Goal: Information Seeking & Learning: Learn about a topic

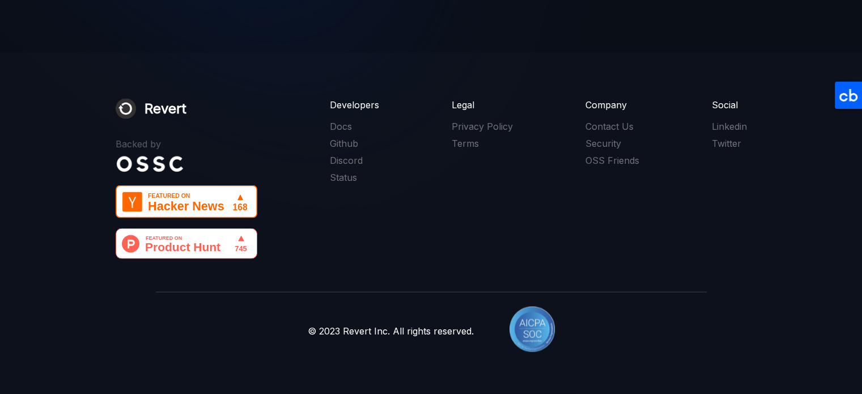
scroll to position [2404, 0]
click at [619, 126] on link "Contact Us" at bounding box center [612, 126] width 54 height 12
click at [610, 108] on div "Company" at bounding box center [612, 105] width 54 height 12
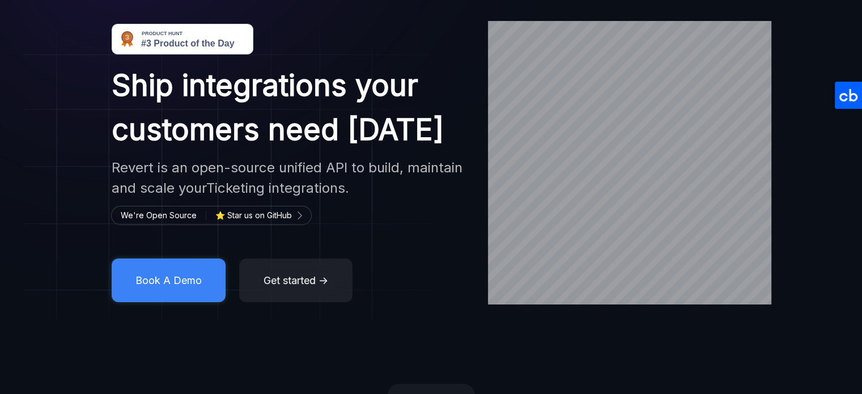
scroll to position [0, 0]
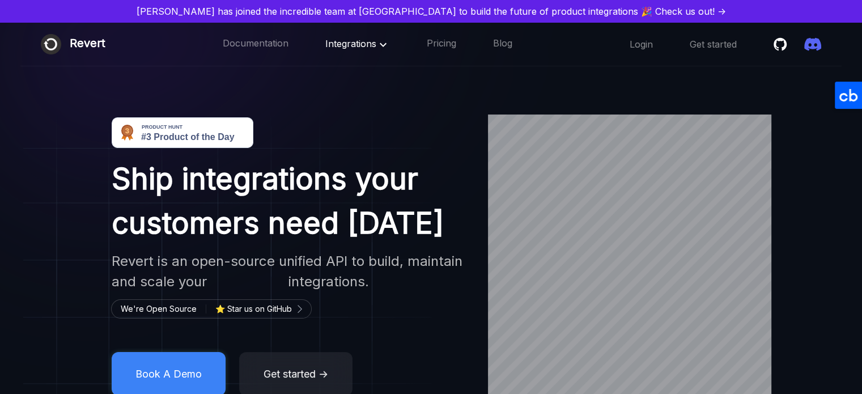
click at [380, 44] on icon at bounding box center [383, 45] width 14 height 14
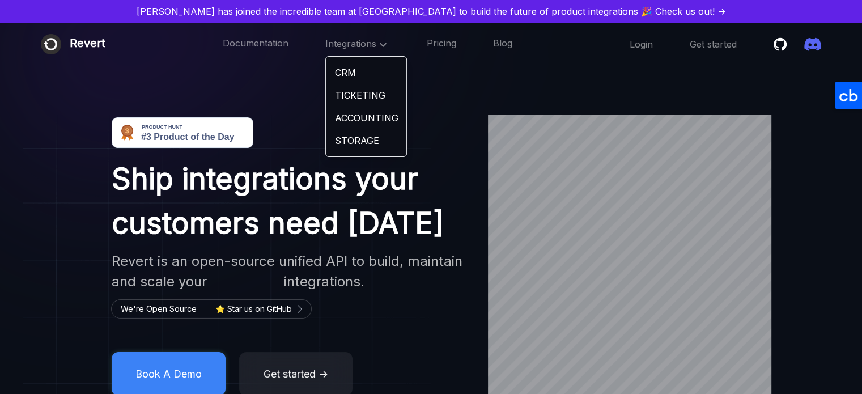
click at [34, 271] on img at bounding box center [227, 264] width 408 height 300
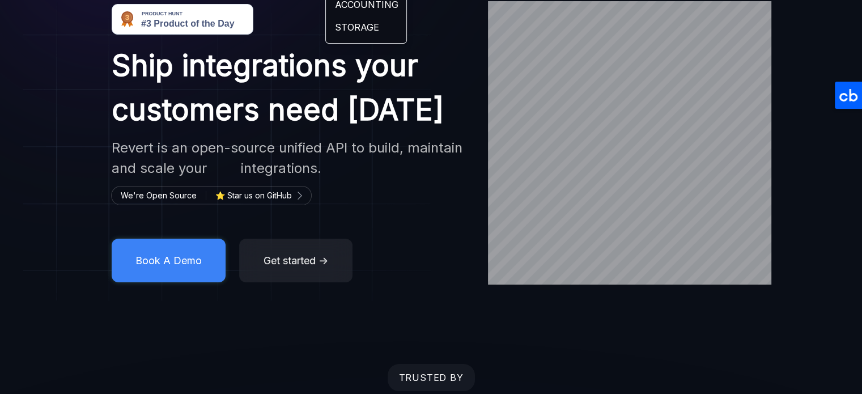
scroll to position [2404, 0]
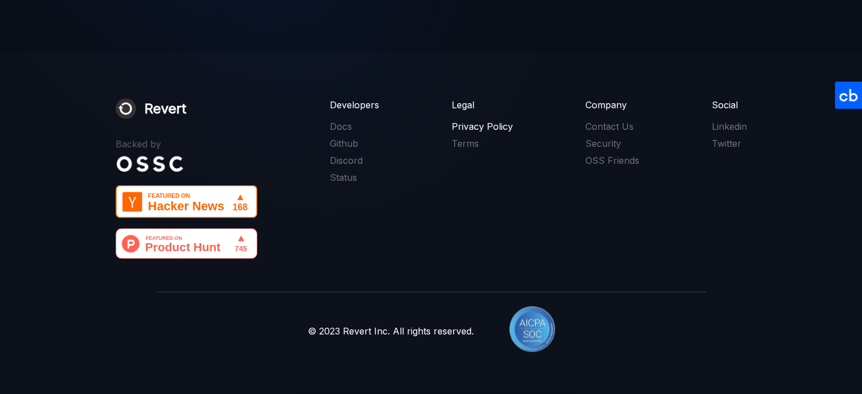
click at [474, 126] on link "Privacy Policy" at bounding box center [481, 126] width 61 height 12
click at [467, 137] on link "Terms" at bounding box center [481, 143] width 61 height 12
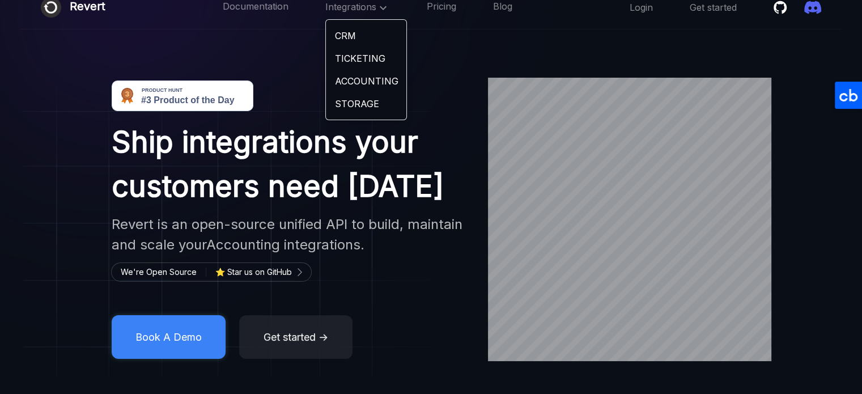
scroll to position [57, 0]
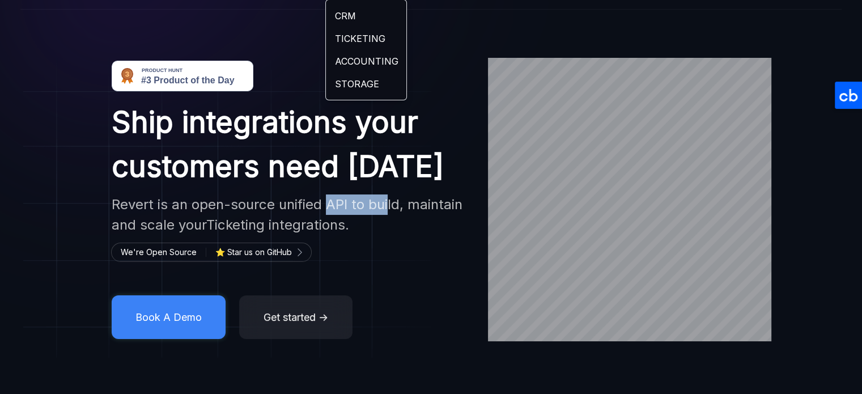
drag, startPoint x: 302, startPoint y: 289, endPoint x: 364, endPoint y: 292, distance: 61.8
click at [364, 235] on h2 "Revert is an open-source unified API to build, maintain and scale your Ticketin…" at bounding box center [290, 214] width 356 height 41
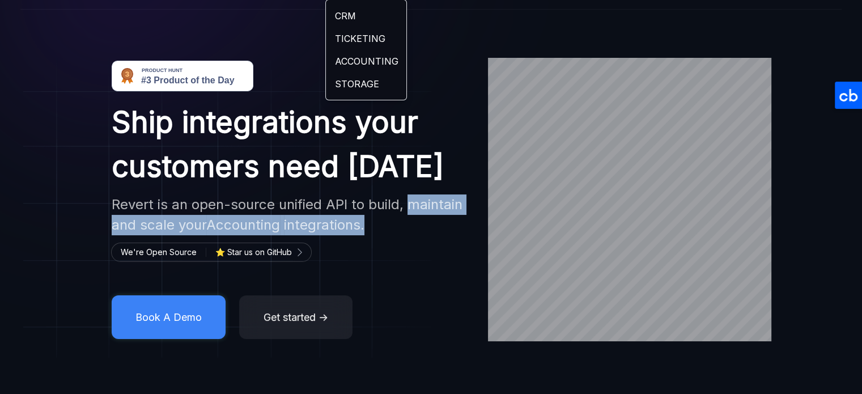
drag, startPoint x: 79, startPoint y: 312, endPoint x: 210, endPoint y: 325, distance: 132.1
click at [210, 325] on div "Ship integrations your customers need [DATE] Revert is an open-source unified A…" at bounding box center [289, 200] width 397 height 278
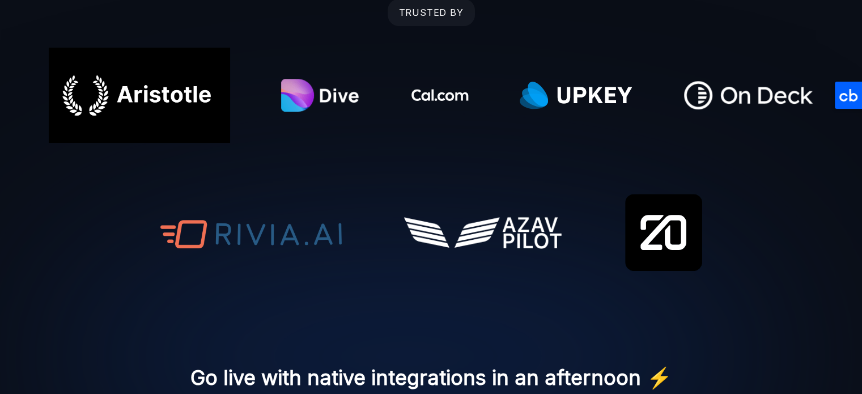
scroll to position [138, 0]
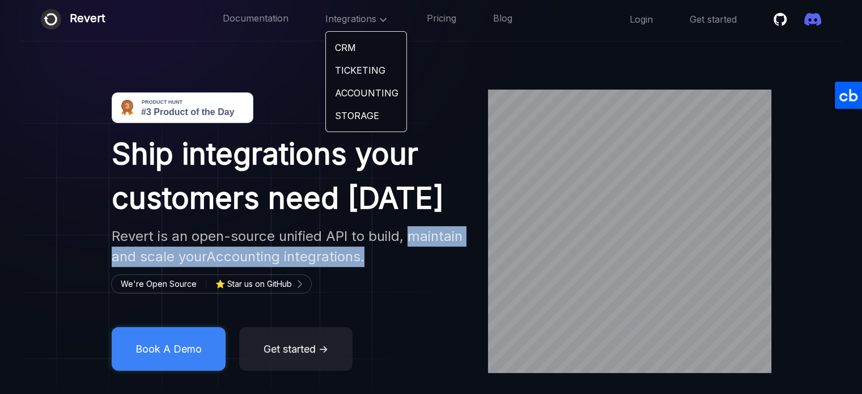
click at [35, 261] on img at bounding box center [227, 239] width 408 height 300
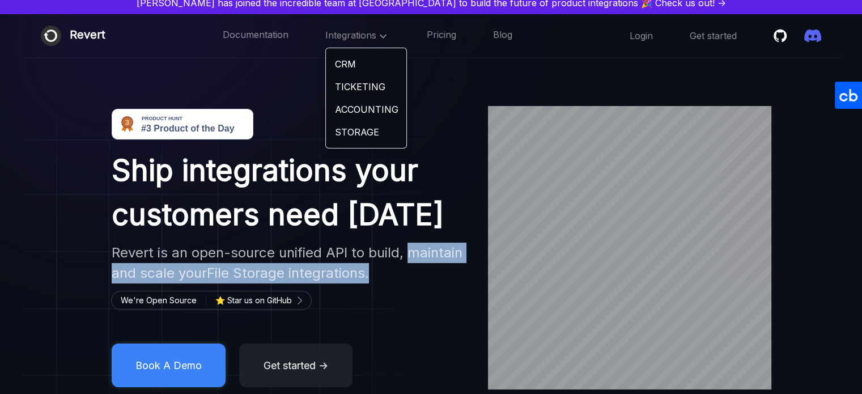
scroll to position [0, 0]
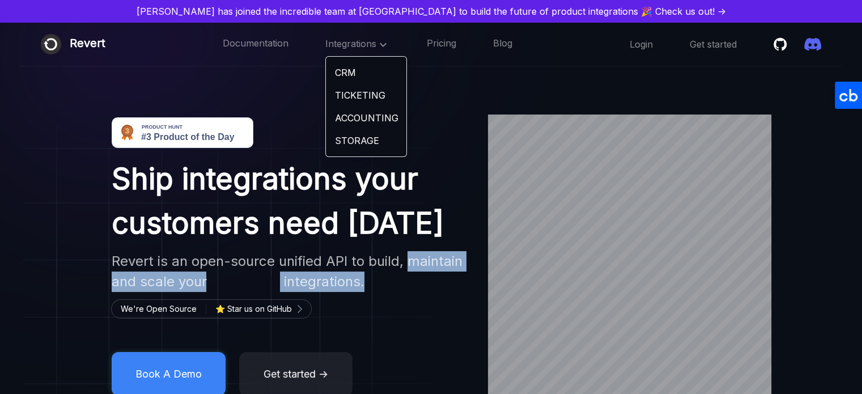
click at [66, 193] on img at bounding box center [227, 264] width 408 height 300
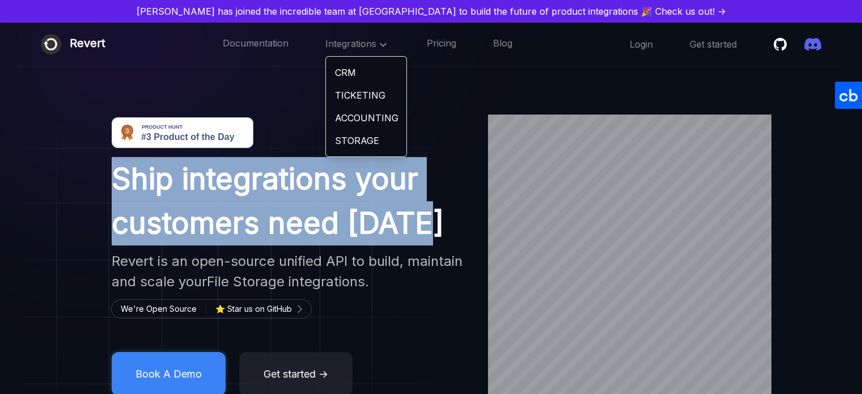
drag, startPoint x: 89, startPoint y: 189, endPoint x: 336, endPoint y: 310, distance: 275.9
click at [336, 245] on h1 "Ship integrations your customers need [DATE]" at bounding box center [290, 201] width 356 height 88
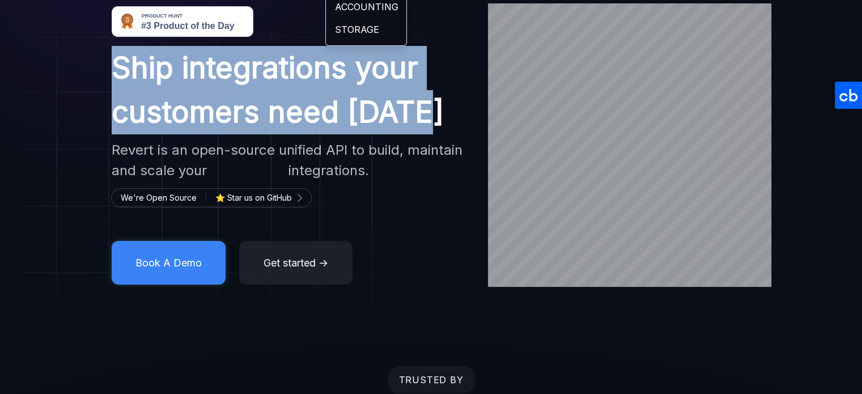
scroll to position [113, 0]
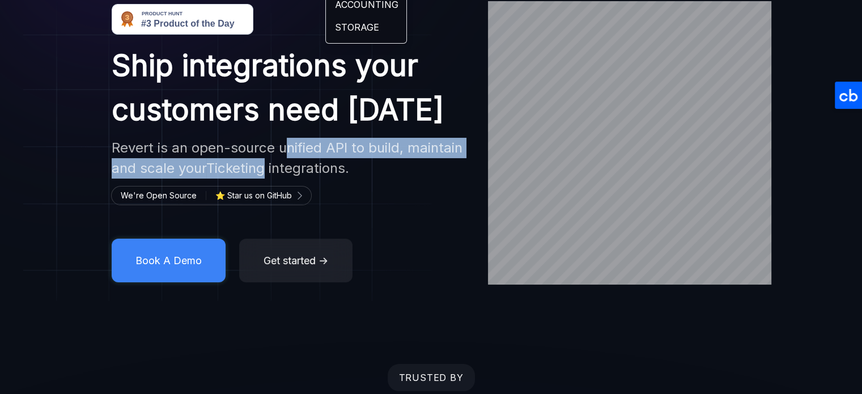
drag, startPoint x: 265, startPoint y: 235, endPoint x: 397, endPoint y: 246, distance: 131.9
click at [397, 246] on div "Ship integrations your customers need [DATE] Revert is an open-source unified A…" at bounding box center [289, 143] width 397 height 278
click at [0, 247] on div "Ship integrations your customers need [DATE] Revert is an open-source unified A…" at bounding box center [431, 142] width 862 height 283
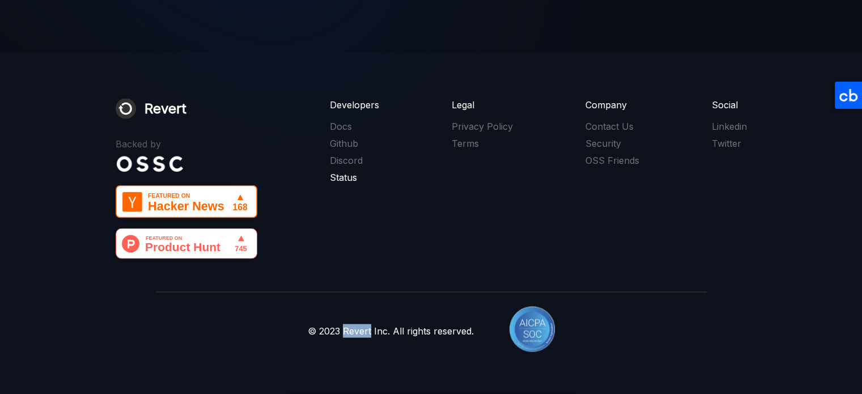
scroll to position [2404, 0]
drag, startPoint x: 395, startPoint y: 331, endPoint x: 348, endPoint y: 329, distance: 46.5
click at [348, 329] on div "© 2023 Revert Inc. All rights reserved." at bounding box center [391, 331] width 166 height 14
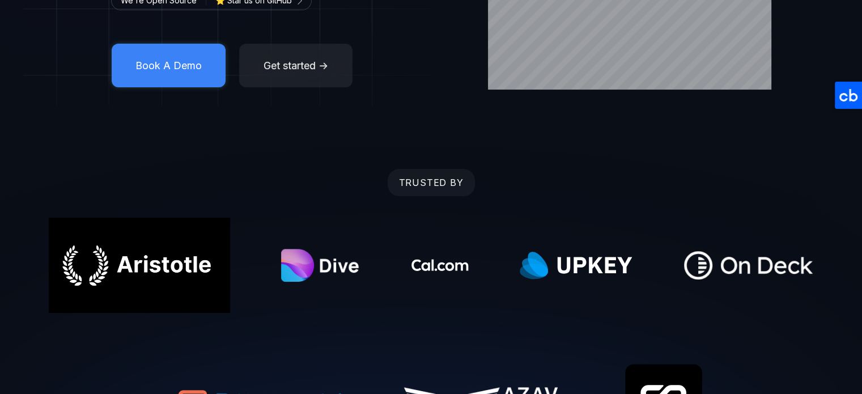
scroll to position [0, 0]
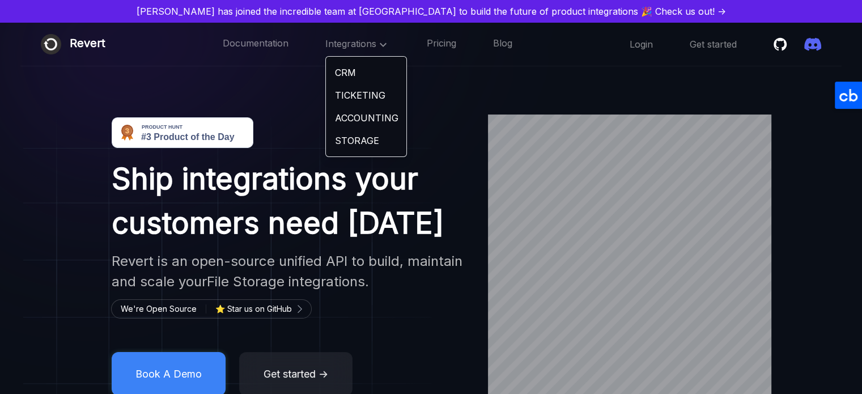
click at [112, 292] on h2 "Revert is an open-source unified API to build, maintain and scale your File Sto…" at bounding box center [290, 271] width 356 height 41
copy h2 "Revert"
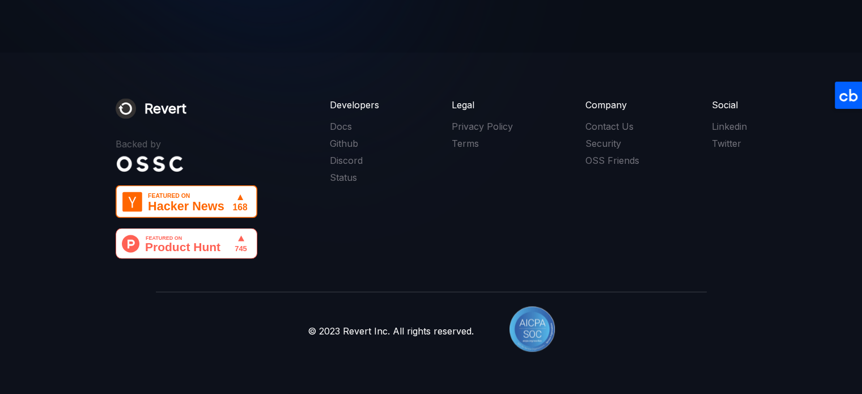
scroll to position [2404, 0]
drag, startPoint x: 397, startPoint y: 332, endPoint x: 349, endPoint y: 326, distance: 48.1
click at [349, 326] on div "© 2023 Revert Inc. All rights reserved." at bounding box center [391, 331] width 166 height 14
copy div "Revert Inc."
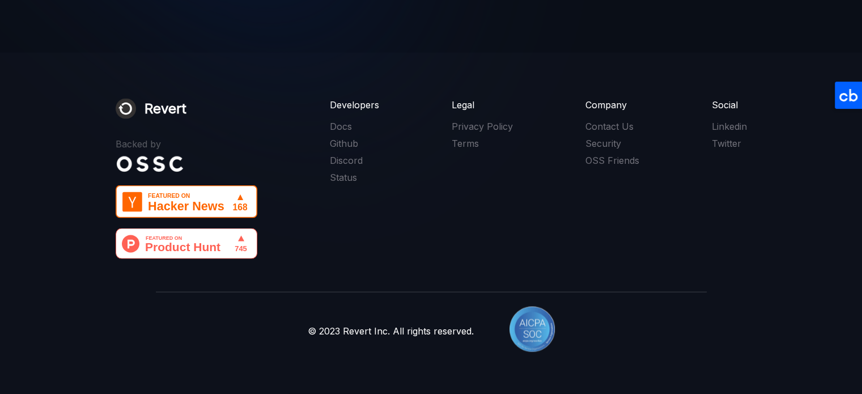
click at [50, 190] on footer "Revert Backed by Developers Docs Github Discord Status Legal Privacy Policy Ter…" at bounding box center [431, 223] width 862 height 341
click at [613, 133] on link "Contact Us" at bounding box center [612, 126] width 54 height 12
click at [487, 133] on link "Privacy Policy" at bounding box center [481, 126] width 61 height 12
click at [471, 150] on link "Terms" at bounding box center [481, 143] width 61 height 12
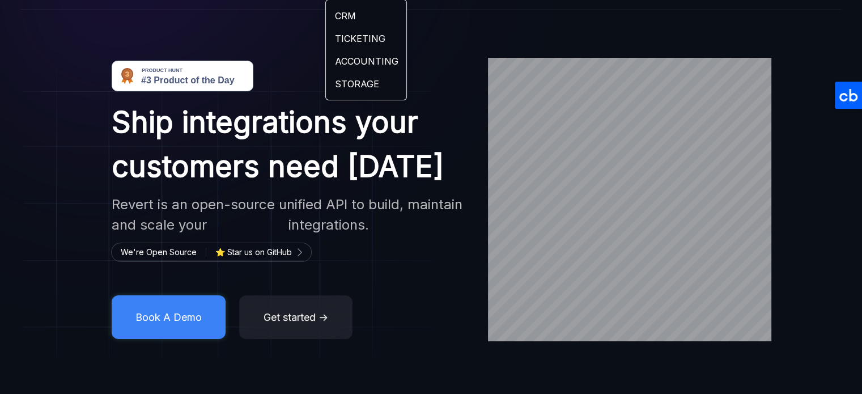
scroll to position [0, 0]
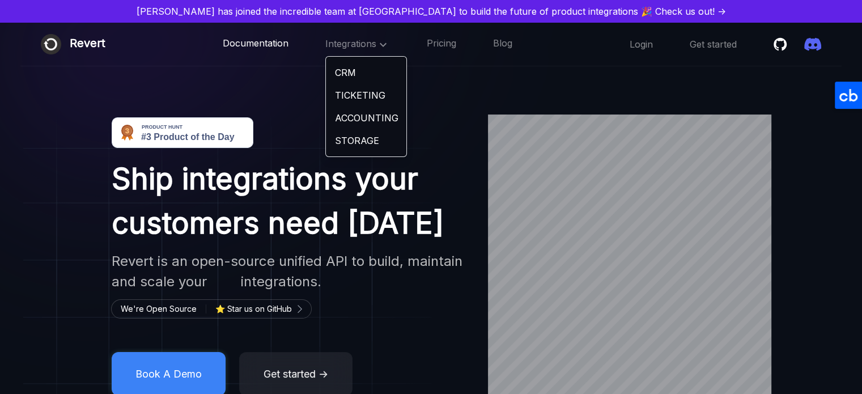
click at [245, 49] on link "Documentation" at bounding box center [256, 44] width 66 height 15
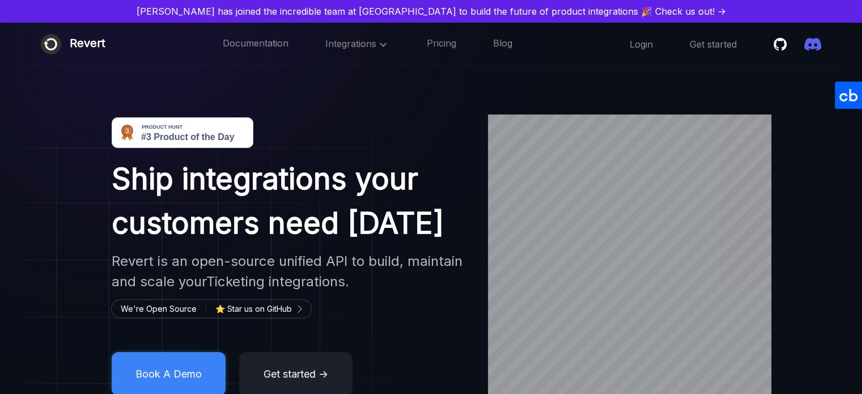
click at [2, 241] on div "Ship integrations your customers need [DATE] Revert is an open-source unified A…" at bounding box center [431, 255] width 862 height 283
click at [363, 39] on span "Integrations" at bounding box center [357, 43] width 65 height 11
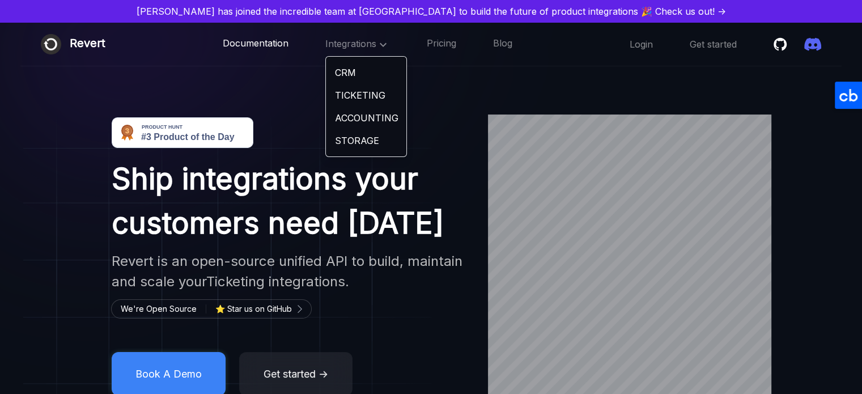
scroll to position [2404, 0]
